Goal: Check status

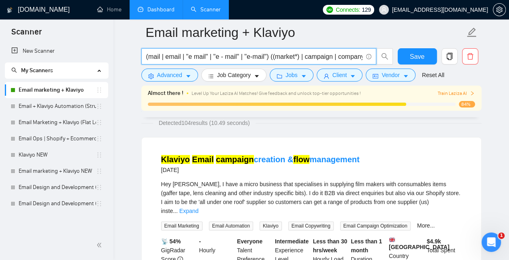
click at [159, 11] on link "Dashboard" at bounding box center [156, 9] width 37 height 7
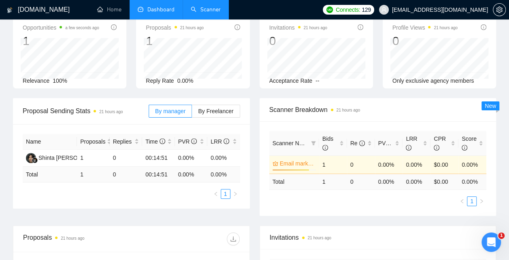
type input "[DATE]"
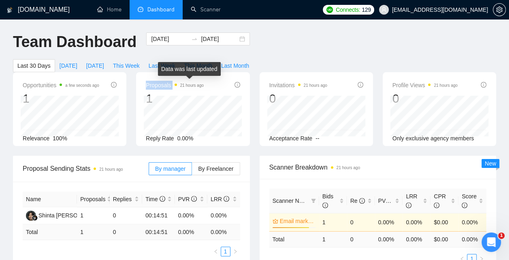
drag, startPoint x: 216, startPoint y: 86, endPoint x: 182, endPoint y: 85, distance: 33.6
click at [182, 85] on div "Proposals 21 hours ago 1" at bounding box center [193, 93] width 94 height 26
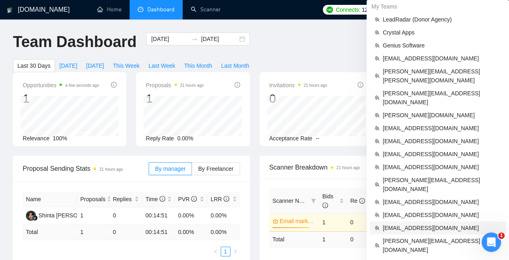
click at [423, 223] on span "[EMAIL_ADDRESS][DOMAIN_NAME]" at bounding box center [442, 227] width 118 height 9
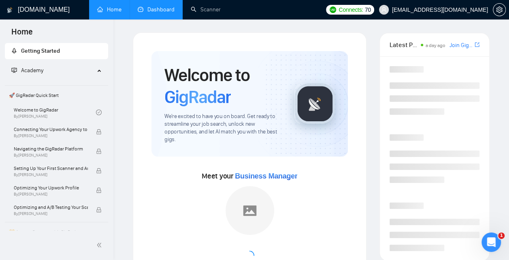
click at [158, 8] on link "Dashboard" at bounding box center [156, 9] width 37 height 7
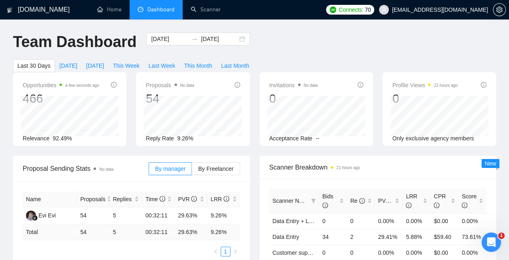
click at [118, 154] on div "Opportunities a few seconds ago 466 Relevance 92.49% Proposals No data 54 Reply…" at bounding box center [254, 113] width 493 height 83
drag, startPoint x: 121, startPoint y: 169, endPoint x: 102, endPoint y: 168, distance: 18.2
click at [102, 168] on span "Proposal Sending Stats No data" at bounding box center [86, 168] width 126 height 10
